Goal: Find specific page/section: Find specific page/section

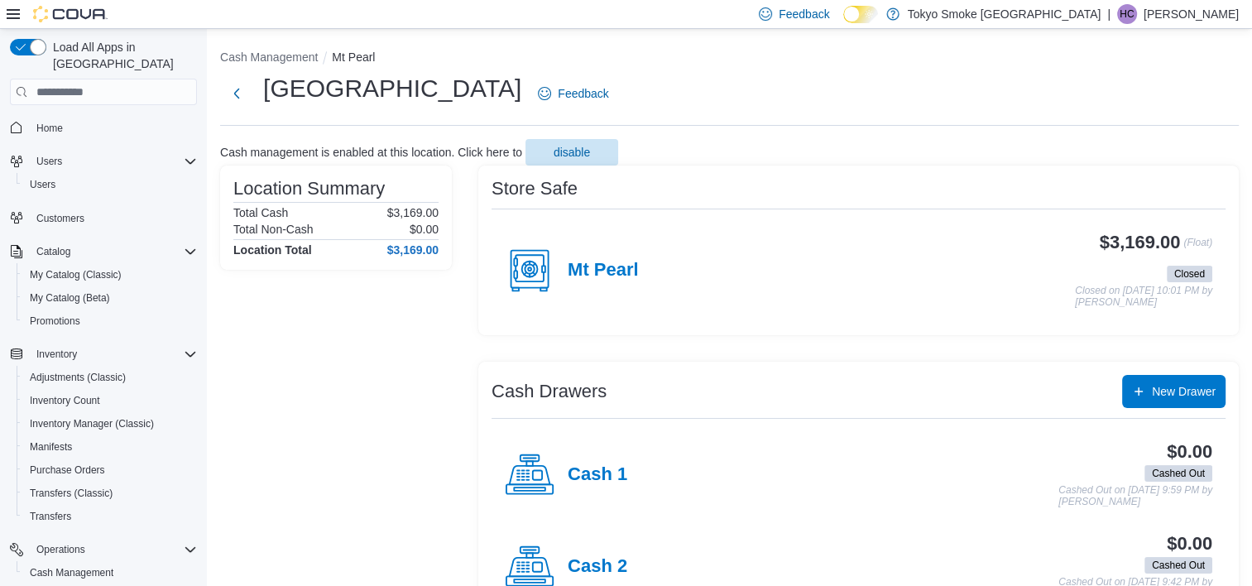
scroll to position [121, 0]
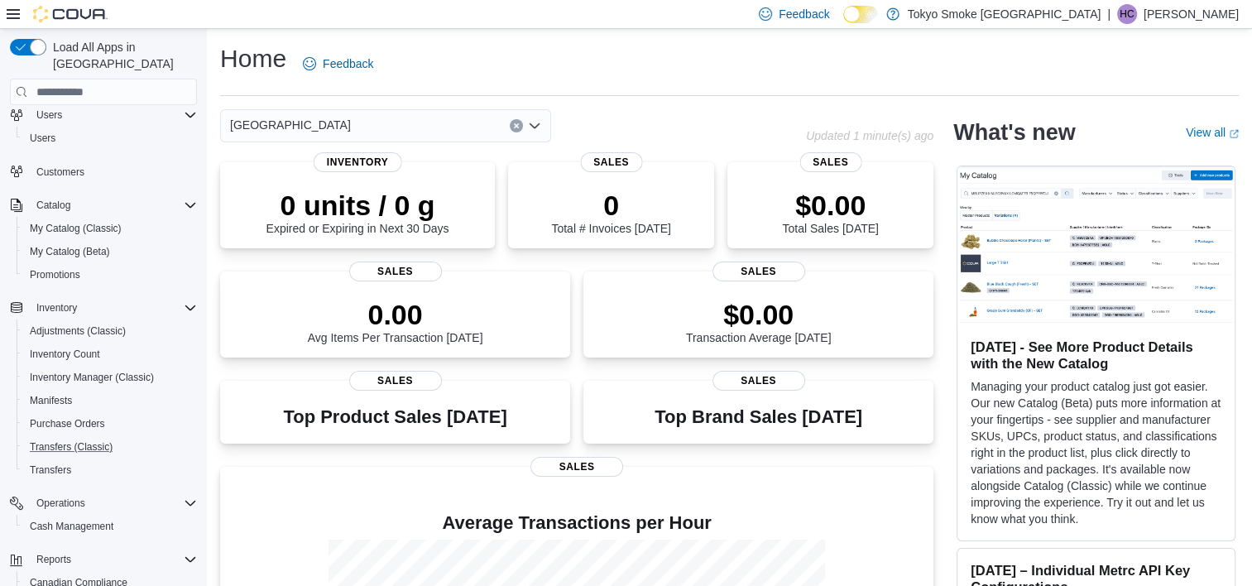
scroll to position [83, 0]
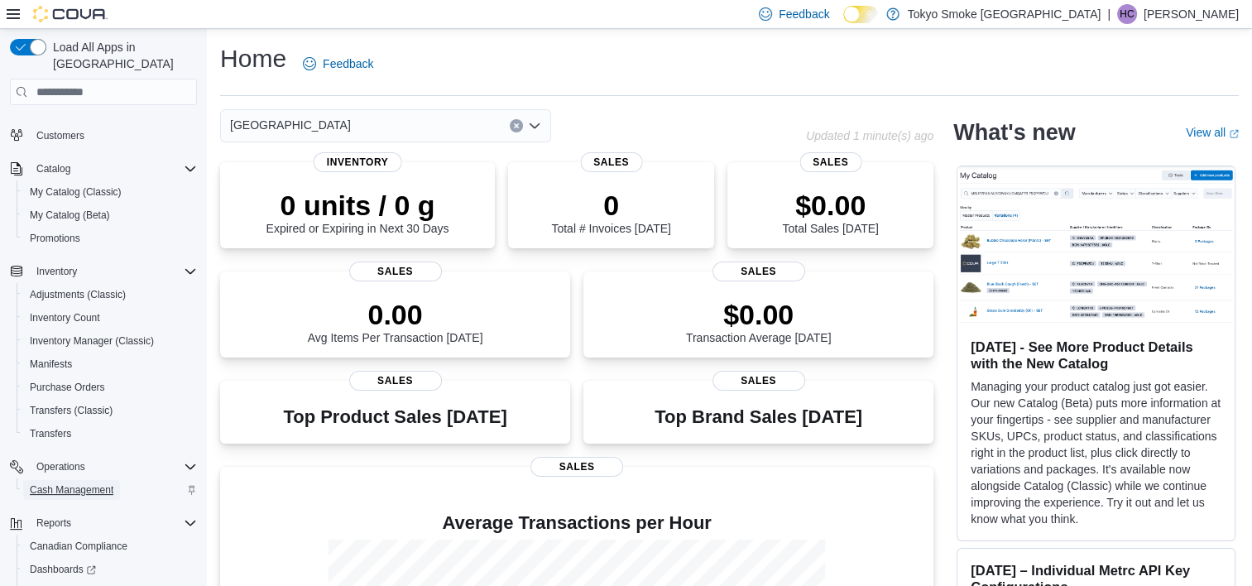
click at [44, 483] on span "Cash Management" at bounding box center [72, 489] width 84 height 13
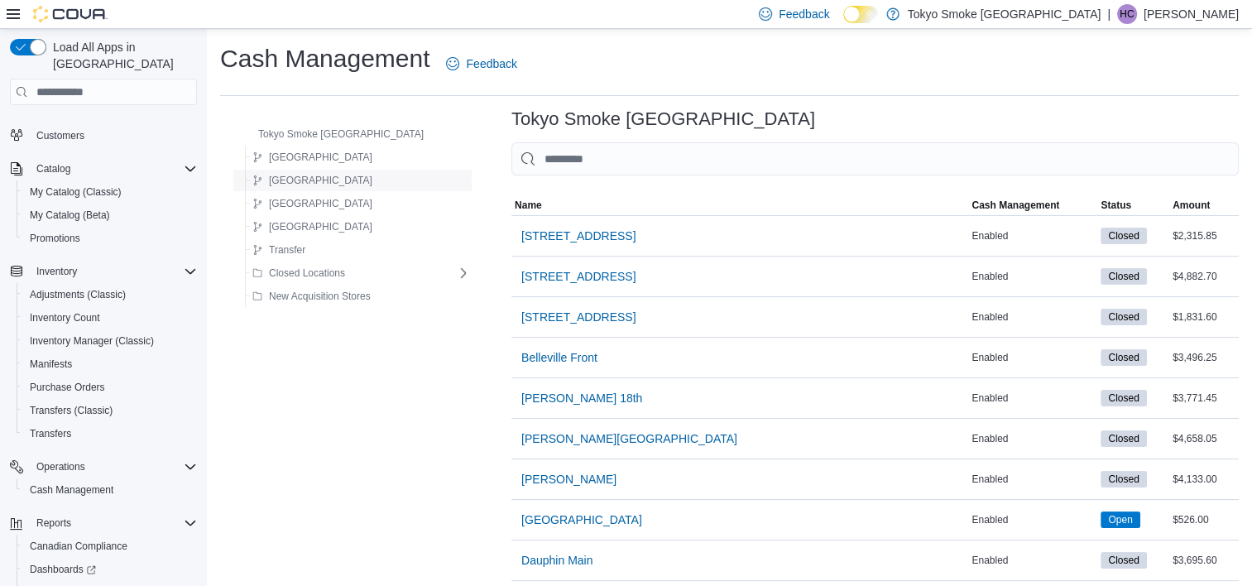
click at [322, 180] on span "[GEOGRAPHIC_DATA]" at bounding box center [320, 180] width 103 height 13
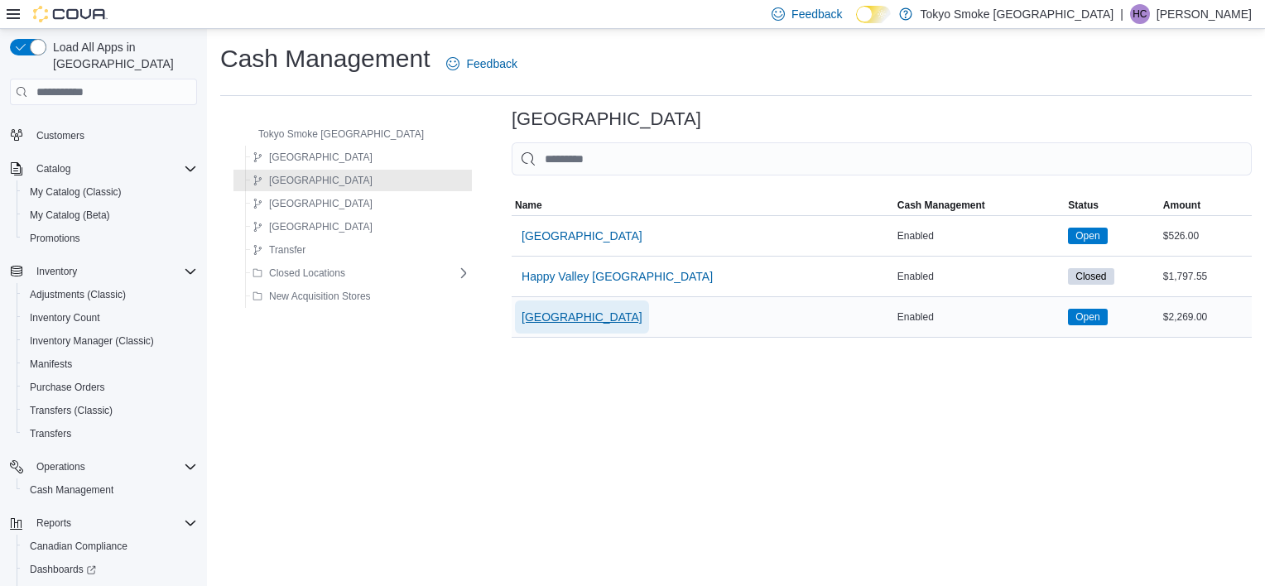
click at [593, 318] on span "[GEOGRAPHIC_DATA]" at bounding box center [582, 317] width 121 height 17
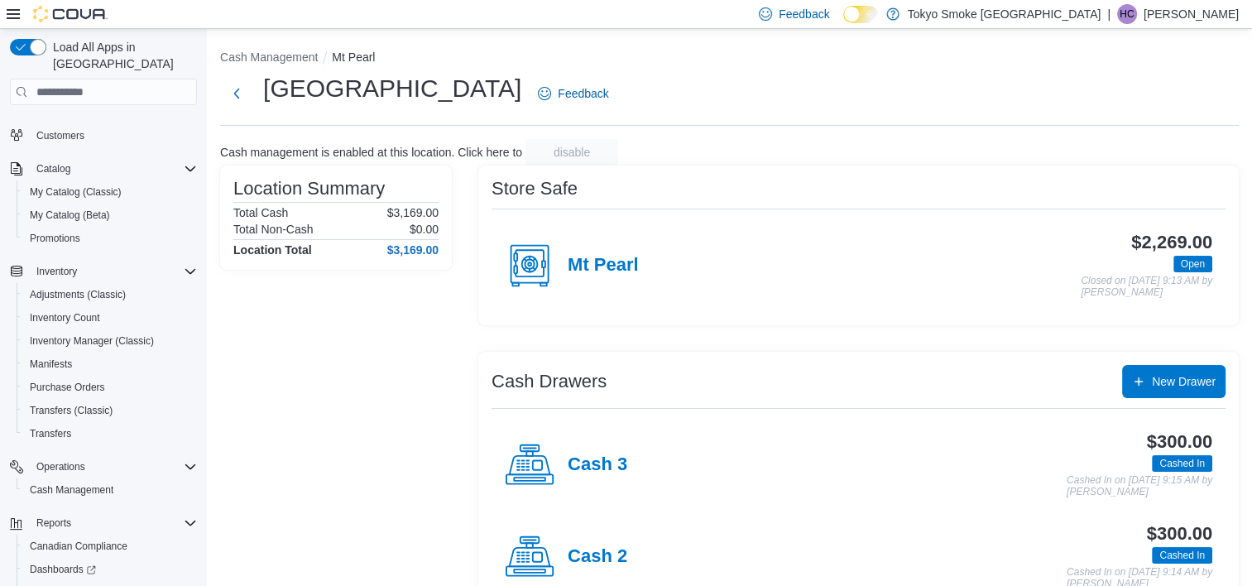
click at [416, 389] on div "Location Summary Total Cash $3,169.00 Total Non-Cash $0.00 Location Total $3,16…" at bounding box center [336, 437] width 232 height 543
click at [388, 340] on div "Location Summary Total Cash $3,169.00 Total Non-Cash $0.00 Location Total $3,16…" at bounding box center [336, 437] width 232 height 543
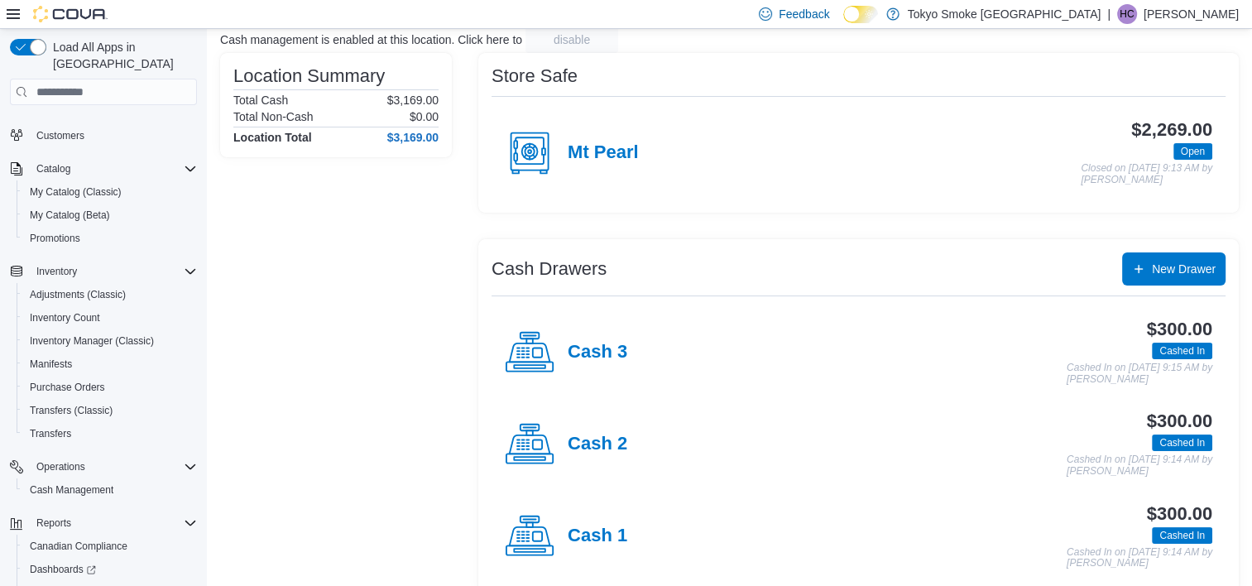
scroll to position [134, 0]
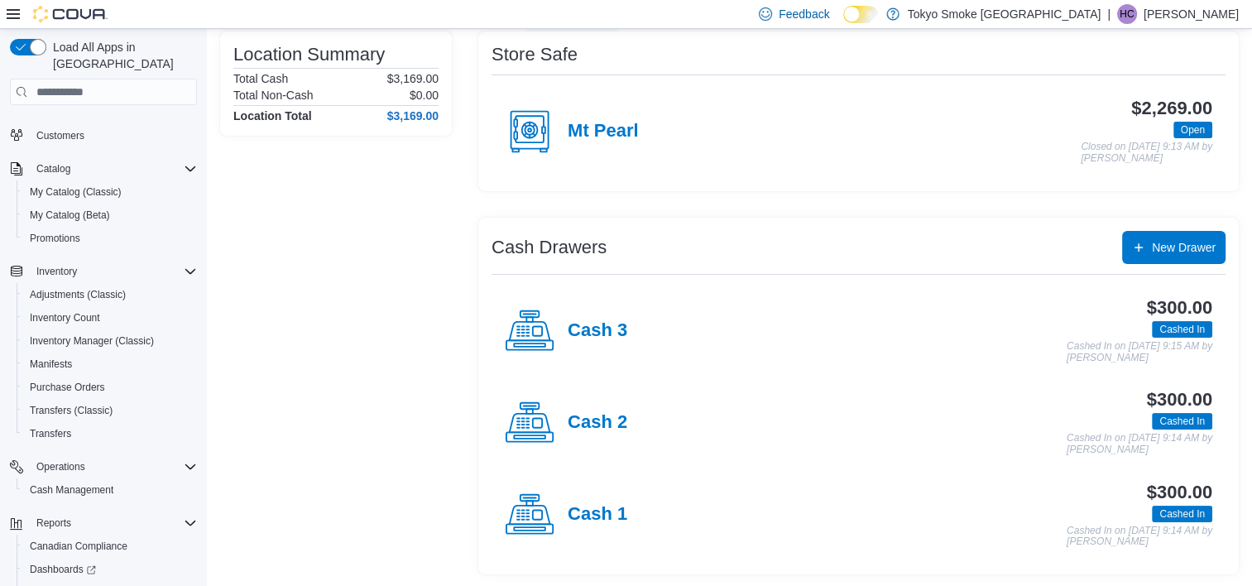
click at [323, 305] on div "Location Summary Total Cash $3,169.00 Total Non-Cash $0.00 Location Total $3,16…" at bounding box center [336, 302] width 232 height 543
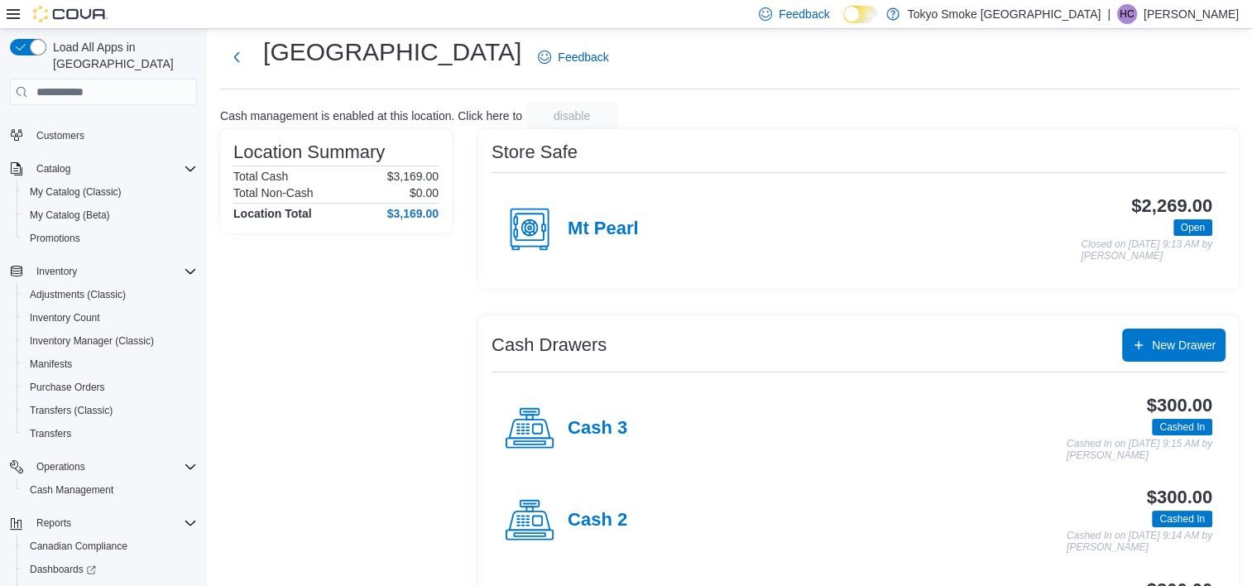
scroll to position [0, 0]
